Goal: Transaction & Acquisition: Book appointment/travel/reservation

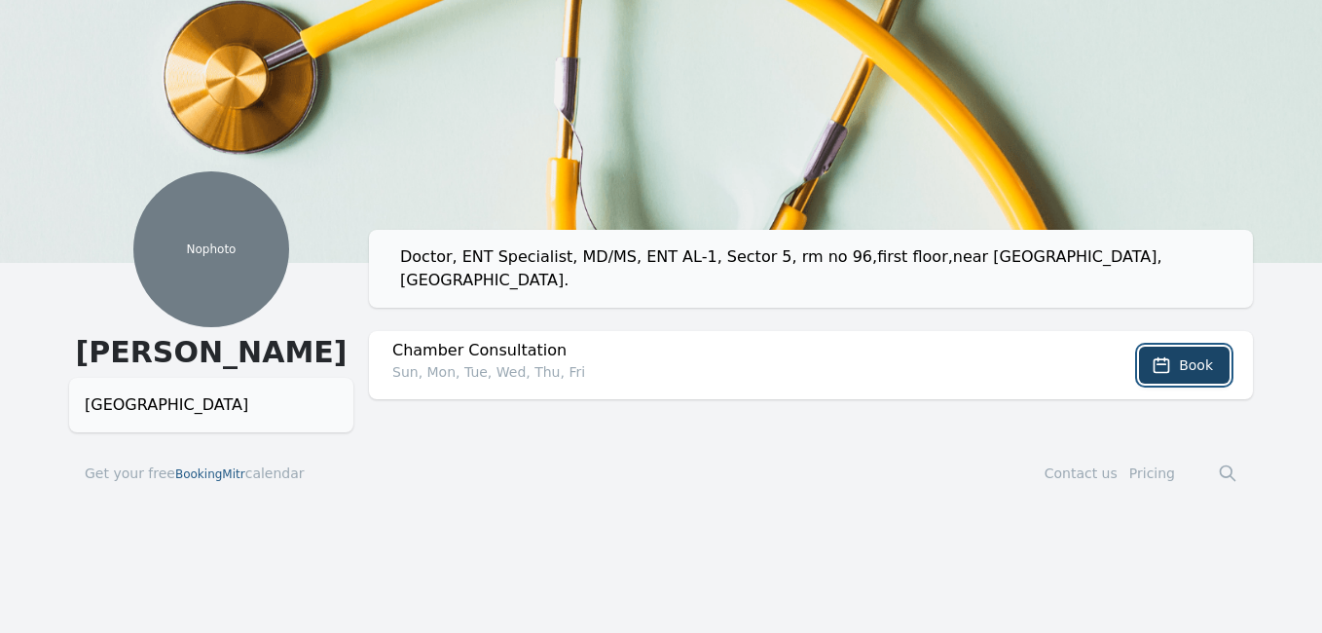
click at [1176, 366] on button "Book" at bounding box center [1184, 365] width 91 height 37
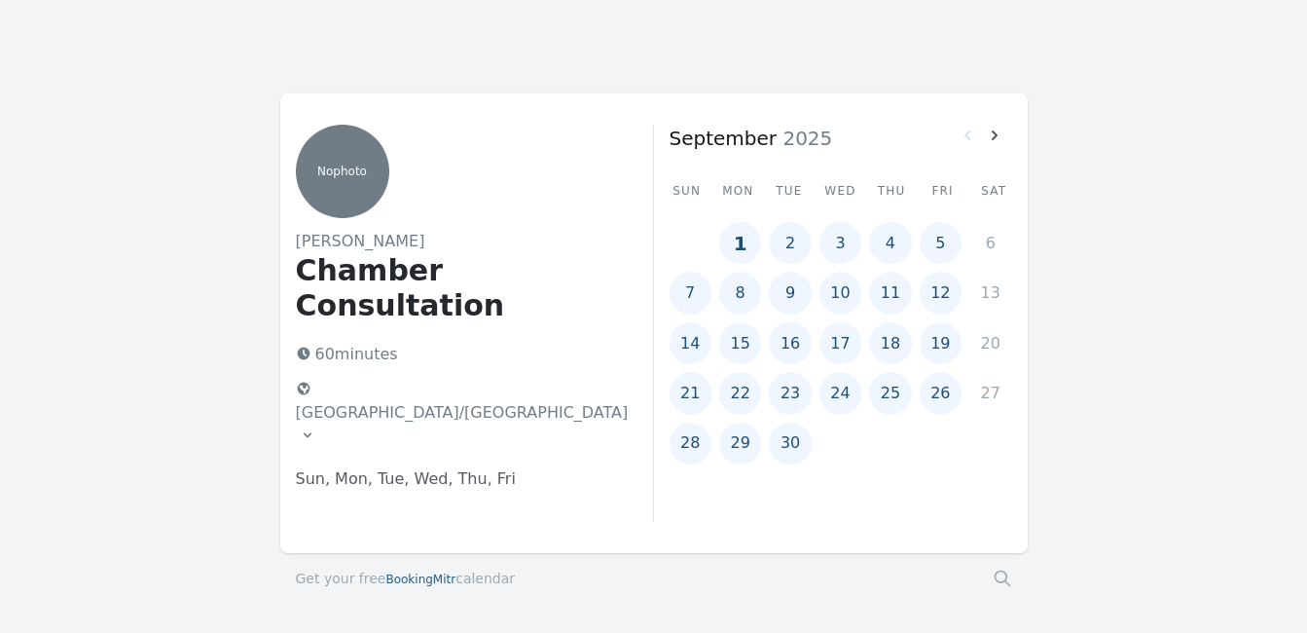
click at [740, 249] on button "1" at bounding box center [740, 243] width 42 height 42
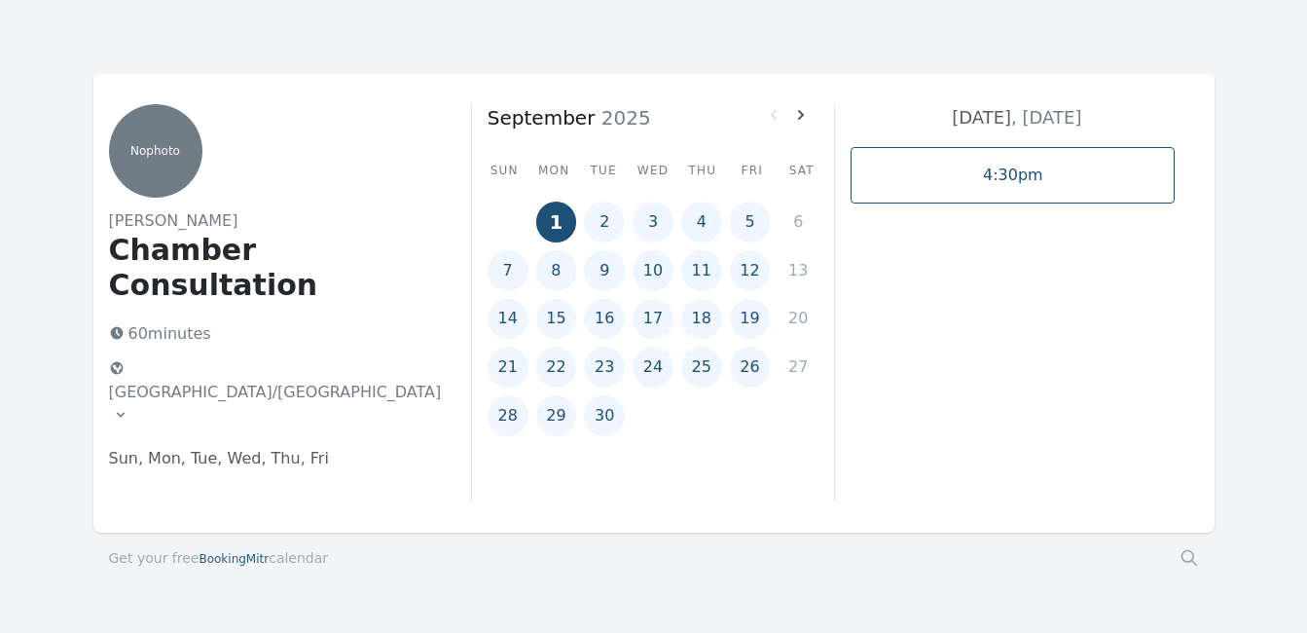
scroll to position [26, 0]
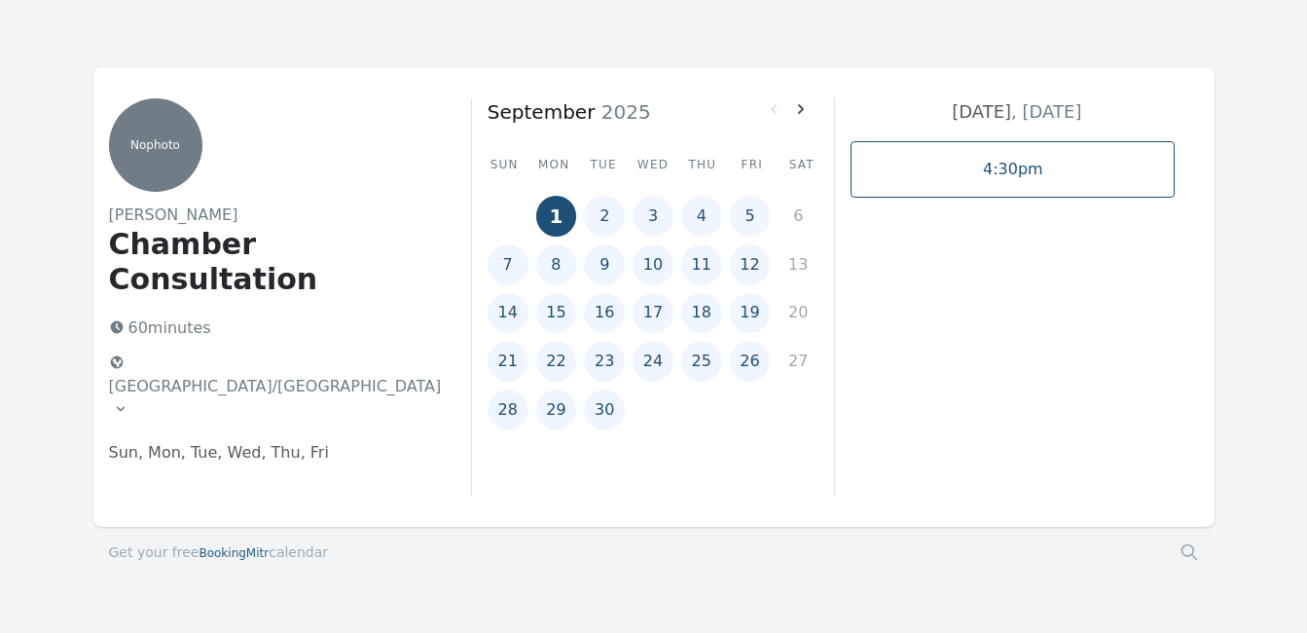
click at [1189, 542] on icon at bounding box center [1189, 551] width 19 height 19
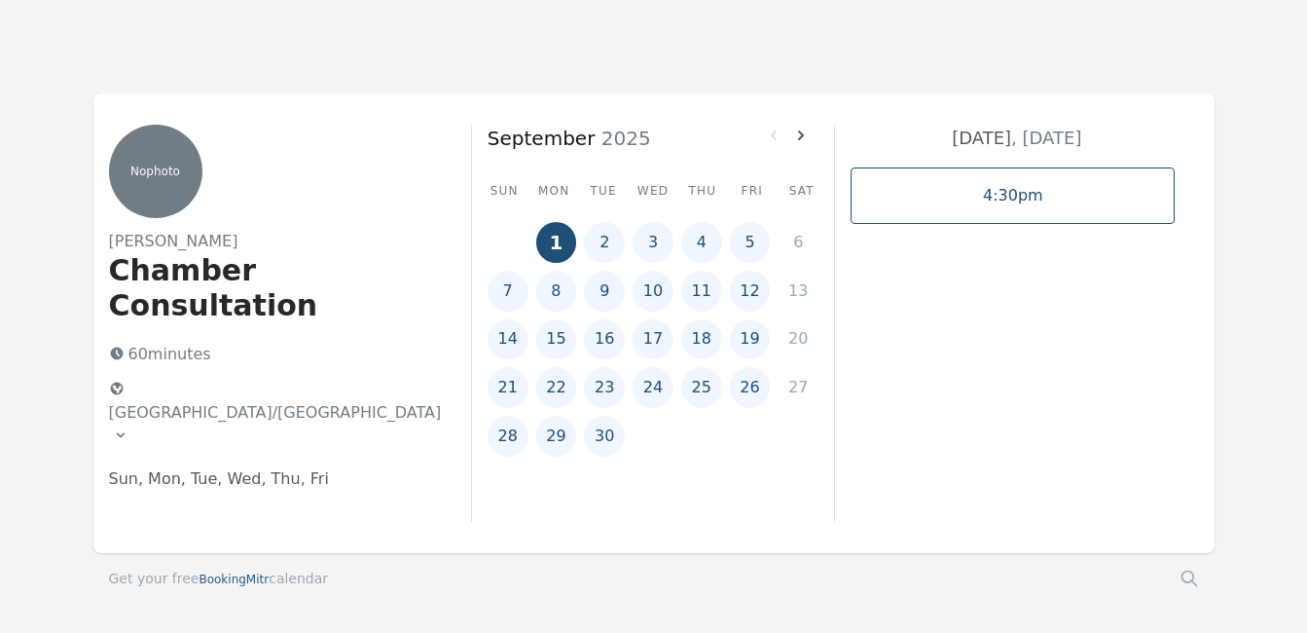
click at [602, 244] on button "2" at bounding box center [604, 242] width 41 height 41
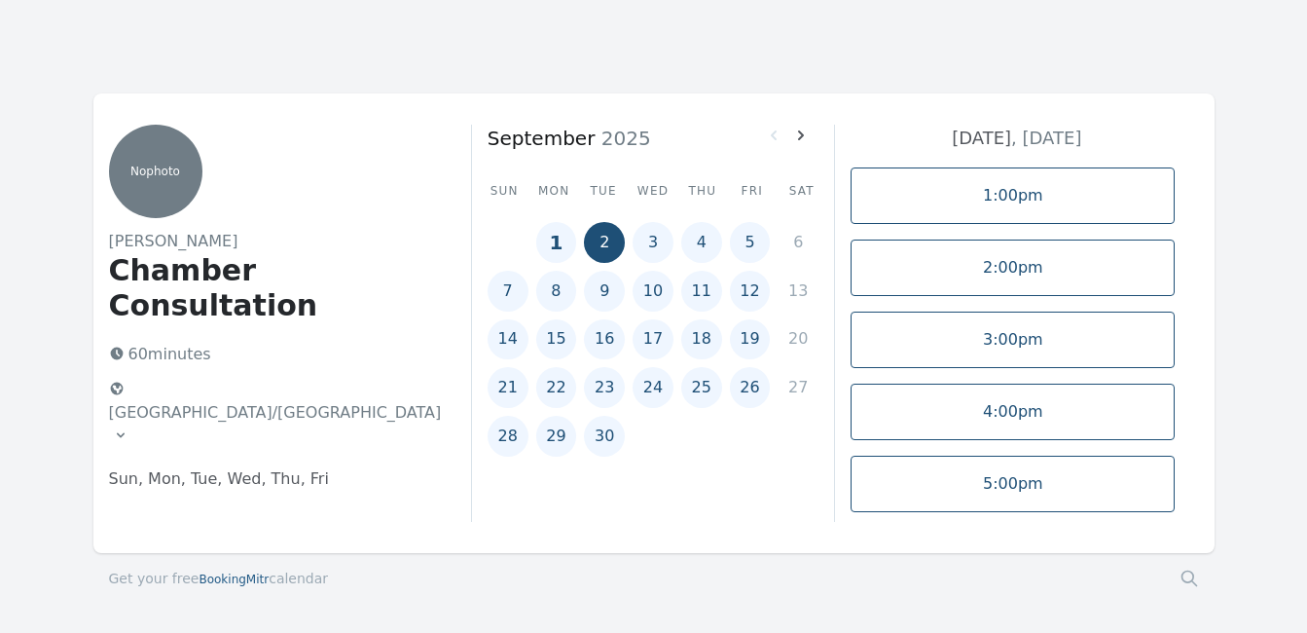
click at [557, 239] on button "1" at bounding box center [556, 242] width 41 height 41
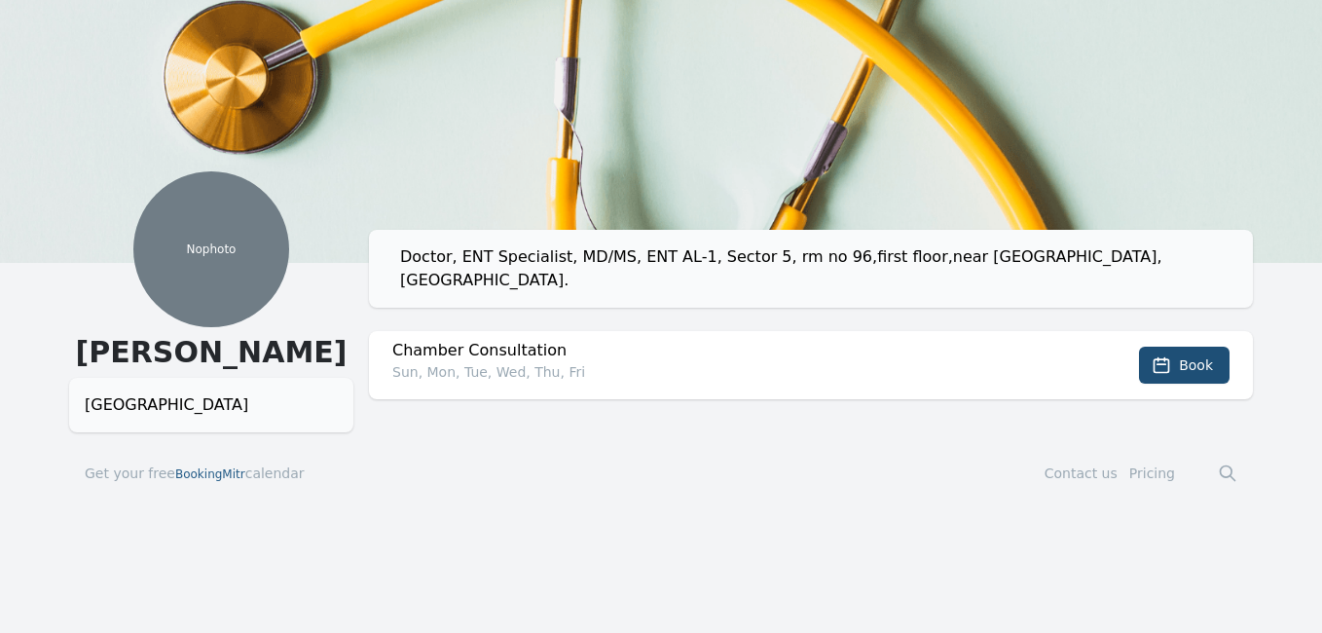
click at [431, 376] on p "Sun, Mon, Tue, Wed, Thu, Fri" at bounding box center [723, 371] width 662 height 19
click at [1177, 364] on button "Book" at bounding box center [1184, 365] width 91 height 37
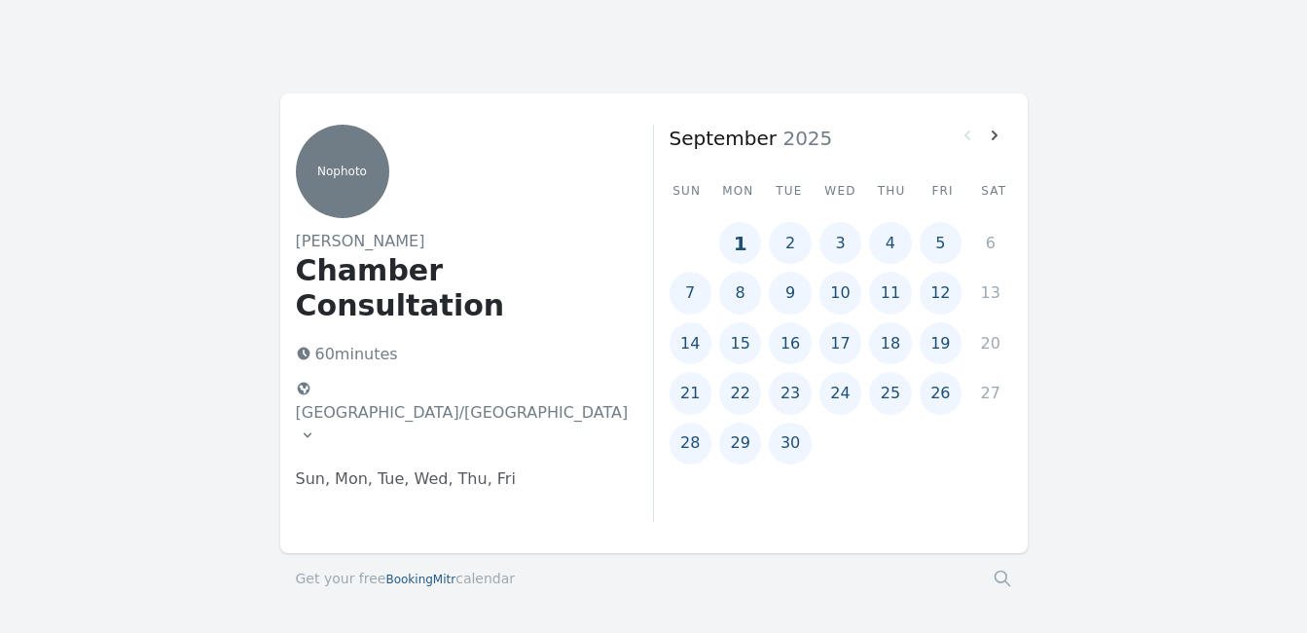
click at [738, 246] on button "1" at bounding box center [740, 243] width 42 height 42
